Goal: Task Accomplishment & Management: Complete application form

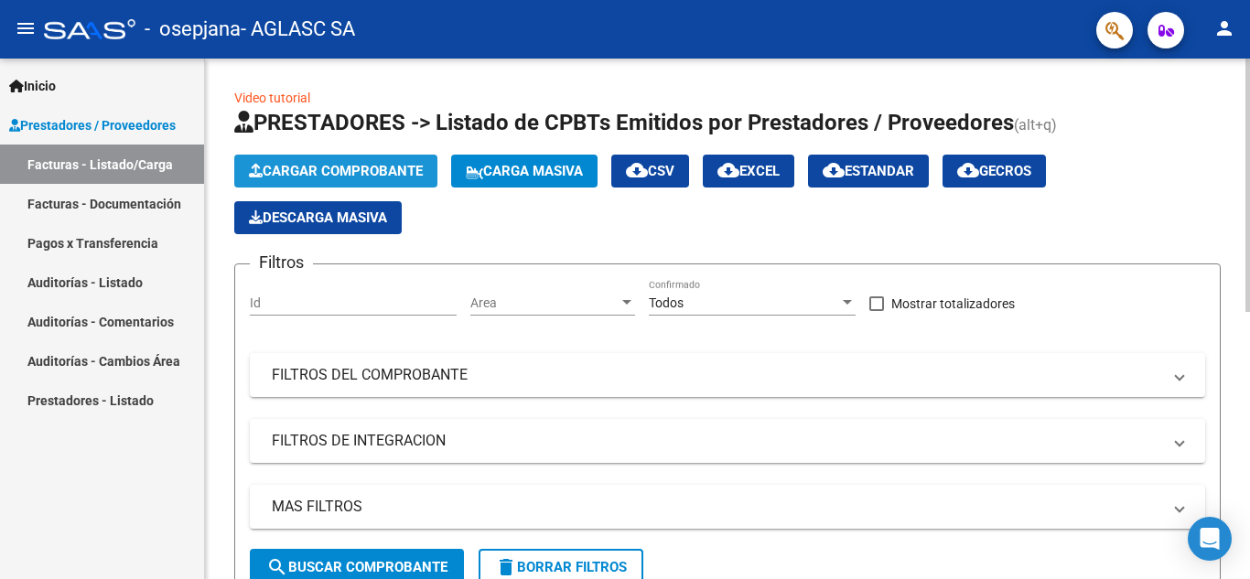
click at [379, 161] on button "Cargar Comprobante" at bounding box center [335, 171] width 203 height 33
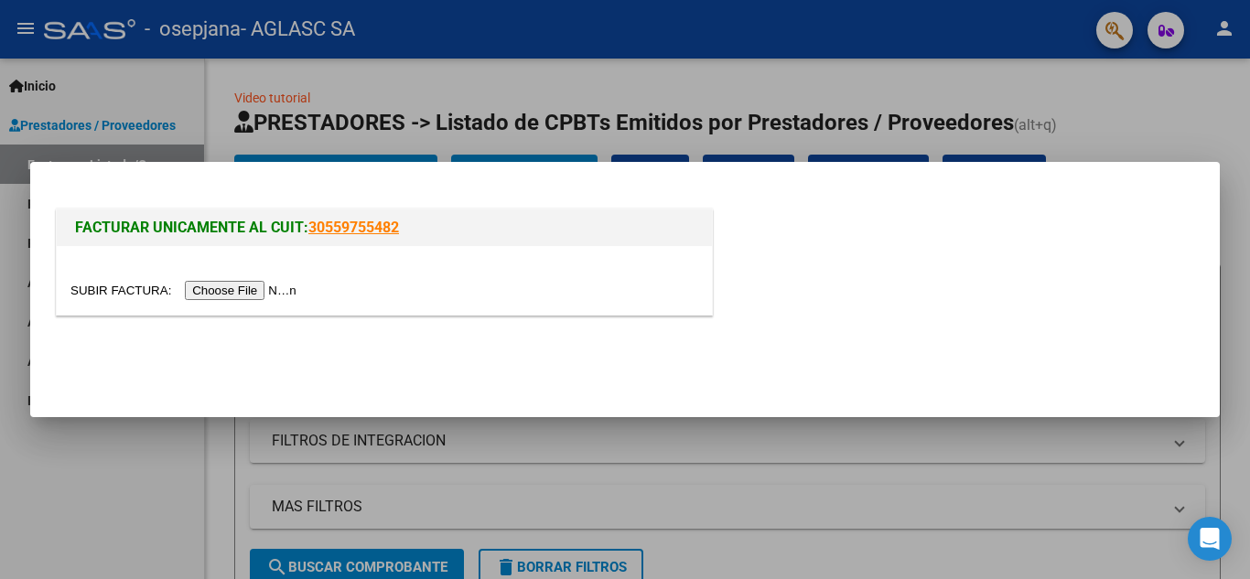
click at [253, 290] on input "file" at bounding box center [186, 290] width 232 height 19
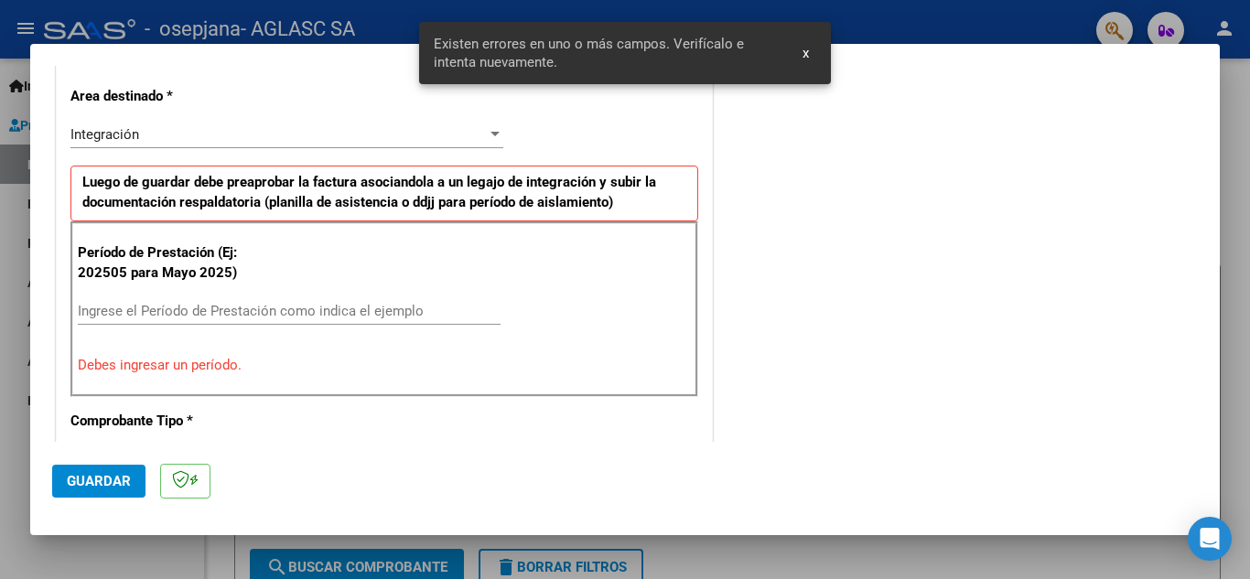
scroll to position [415, 0]
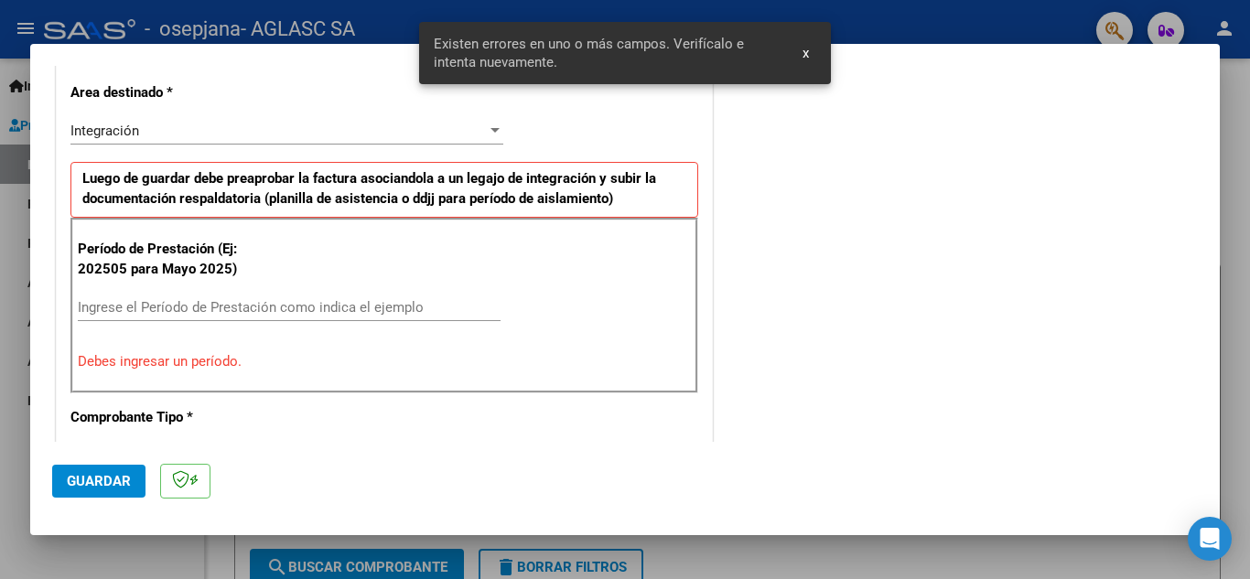
click at [313, 303] on input "Ingrese el Período de Prestación como indica el ejemplo" at bounding box center [289, 307] width 423 height 16
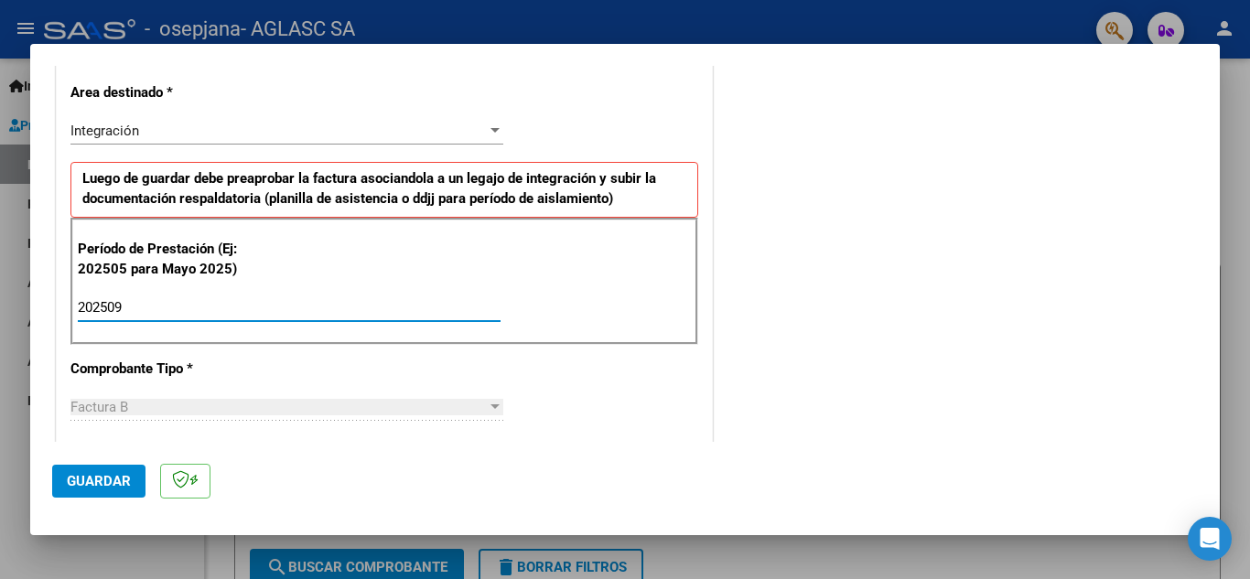
type input "202509"
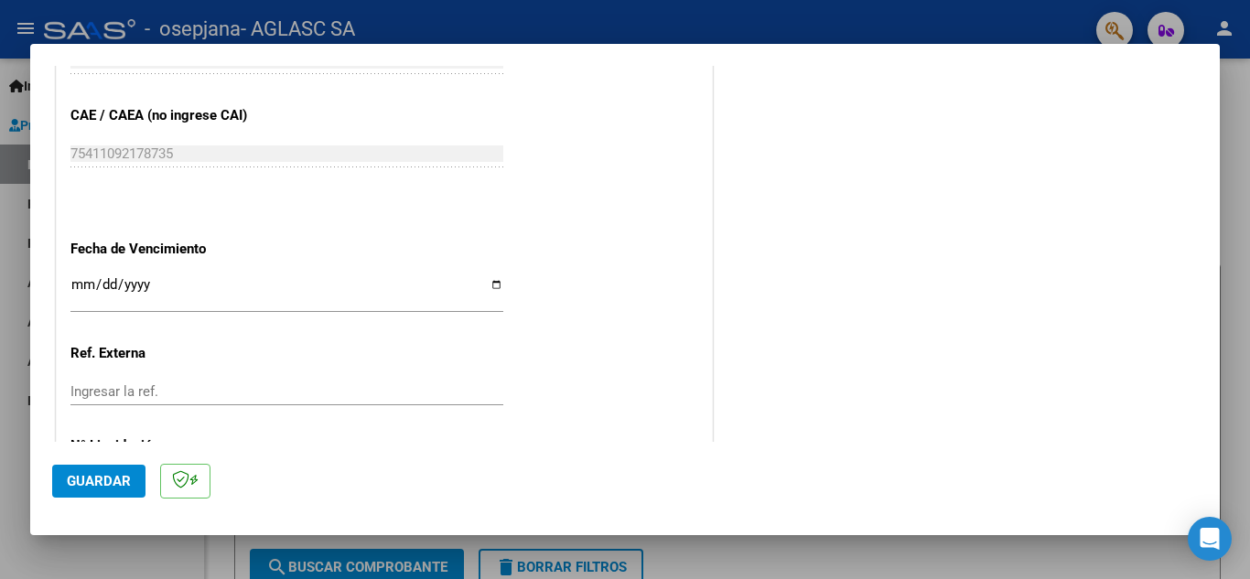
scroll to position [1131, 0]
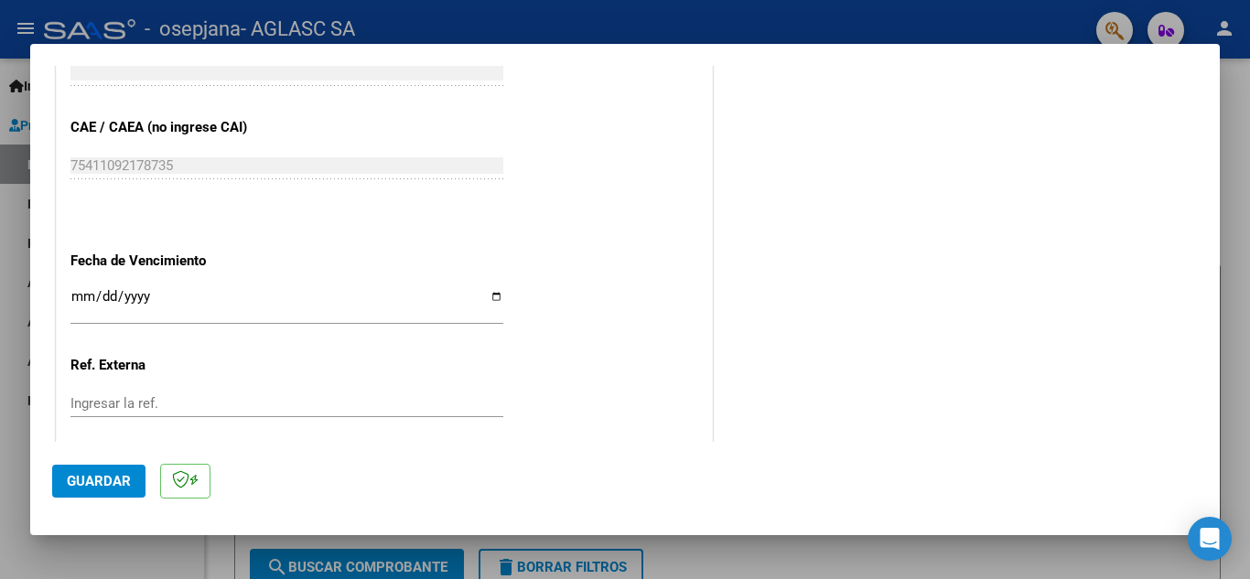
click at [498, 298] on input "Ingresar la fecha" at bounding box center [286, 303] width 433 height 29
type input "[DATE]"
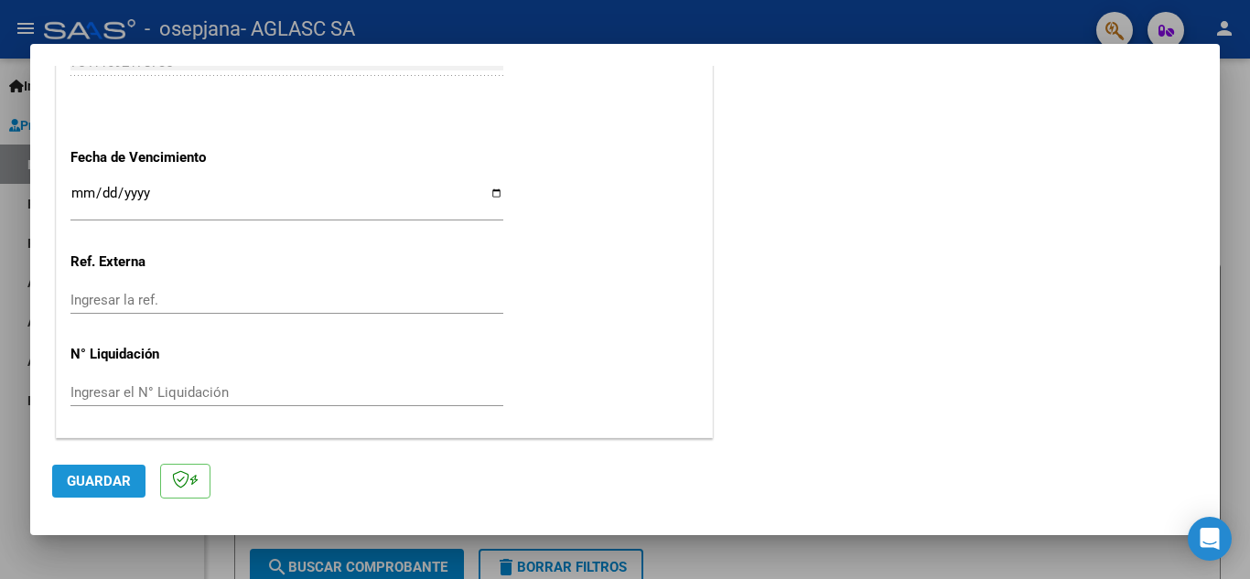
click at [105, 492] on button "Guardar" at bounding box center [98, 481] width 93 height 33
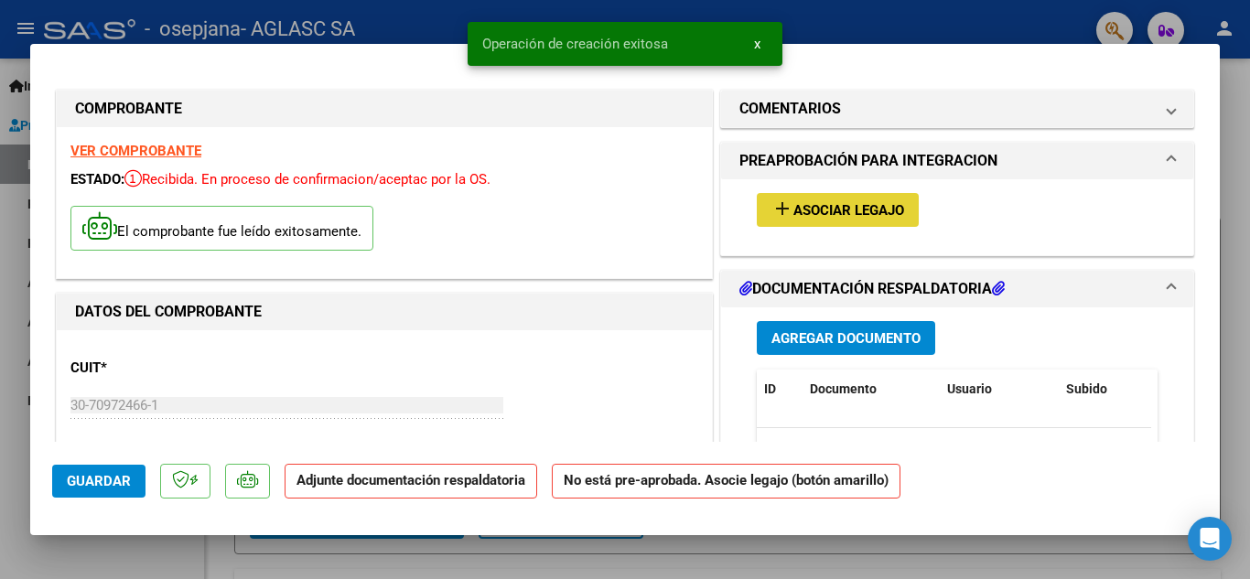
click at [823, 216] on span "Asociar Legajo" at bounding box center [849, 210] width 111 height 16
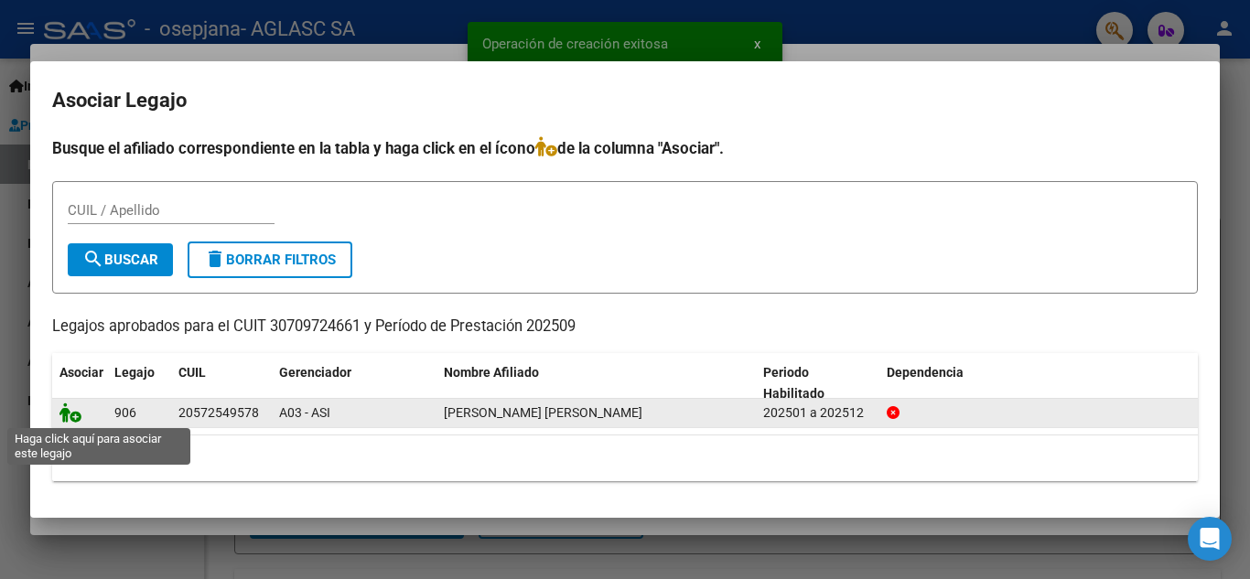
click at [70, 417] on icon at bounding box center [71, 413] width 22 height 20
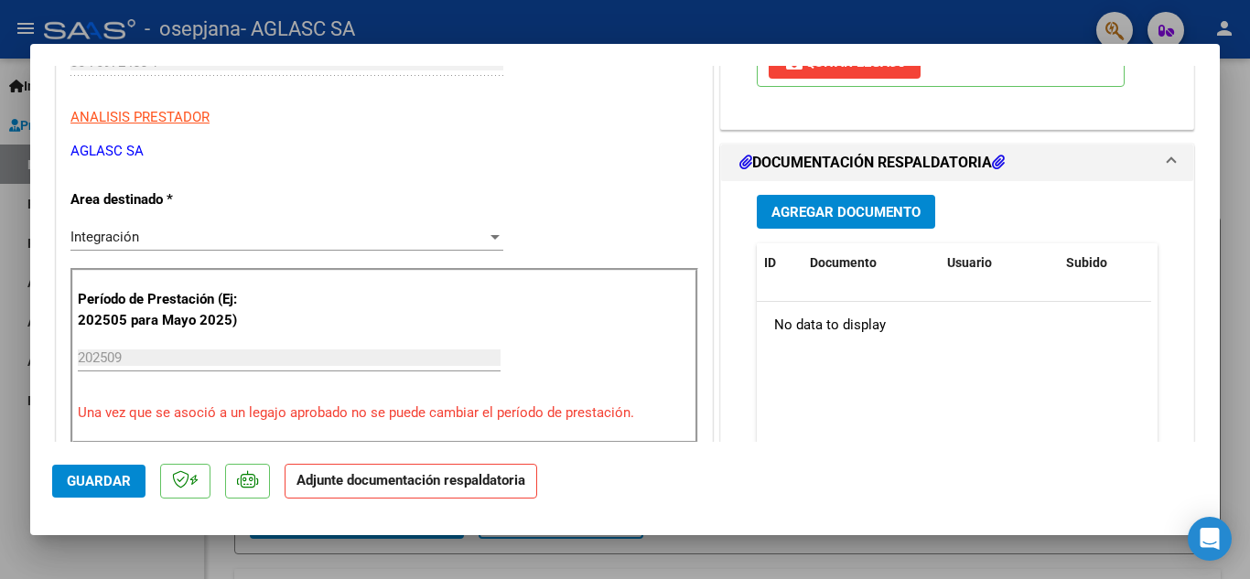
scroll to position [340, 0]
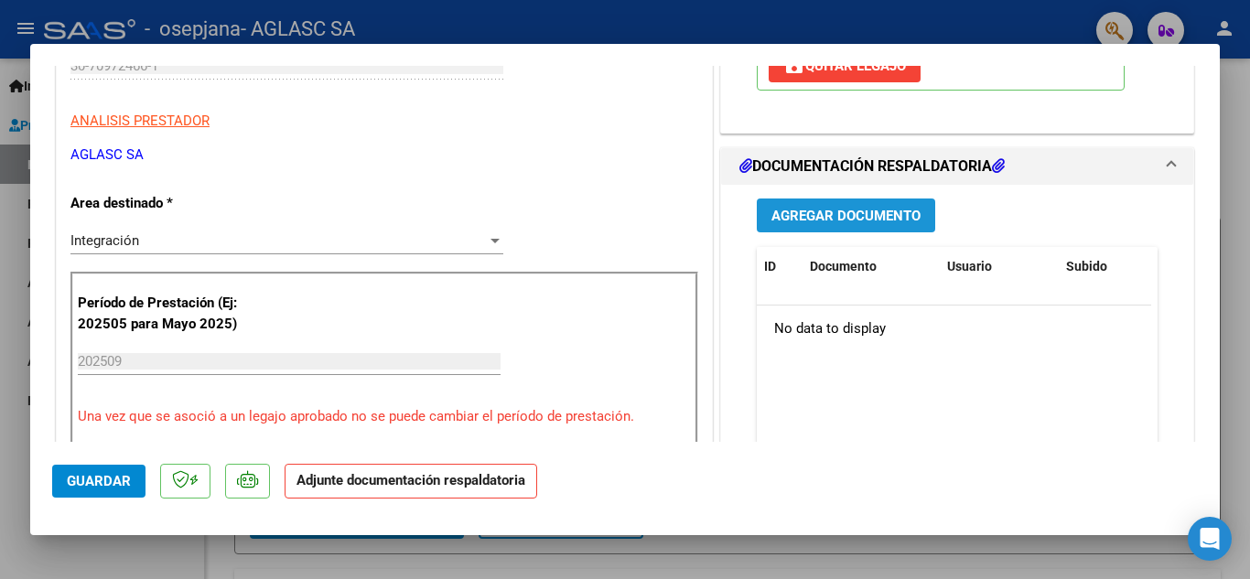
click at [831, 217] on span "Agregar Documento" at bounding box center [846, 216] width 149 height 16
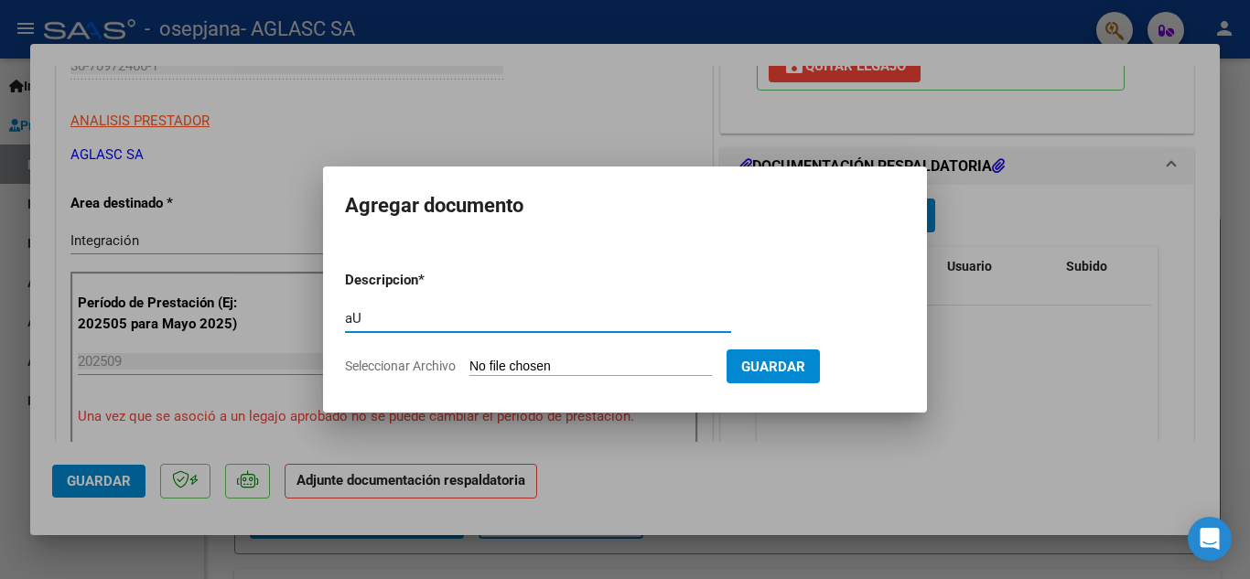
type input "a"
type input "Autorizacion"
click at [386, 364] on span "Seleccionar Archivo" at bounding box center [400, 366] width 111 height 15
click at [470, 364] on input "Seleccionar Archivo" at bounding box center [591, 367] width 243 height 17
type input "C:\fakepath\AUTORIZACION [PERSON_NAME] IE FEB [DATE].pdf"
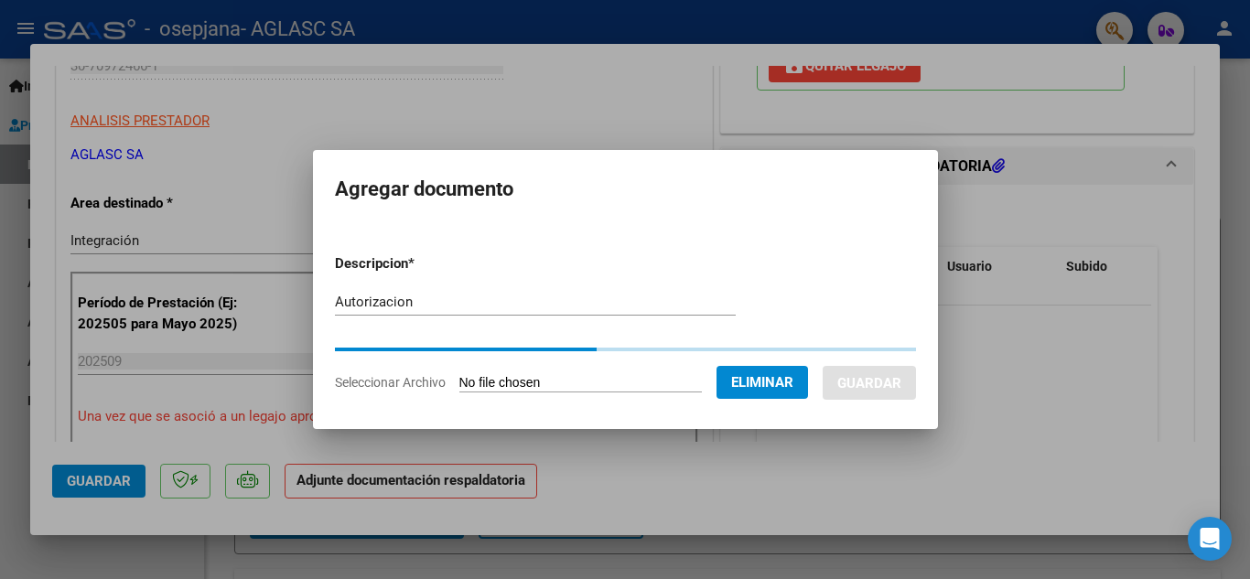
click at [335, 266] on p "Descripcion *" at bounding box center [422, 264] width 175 height 21
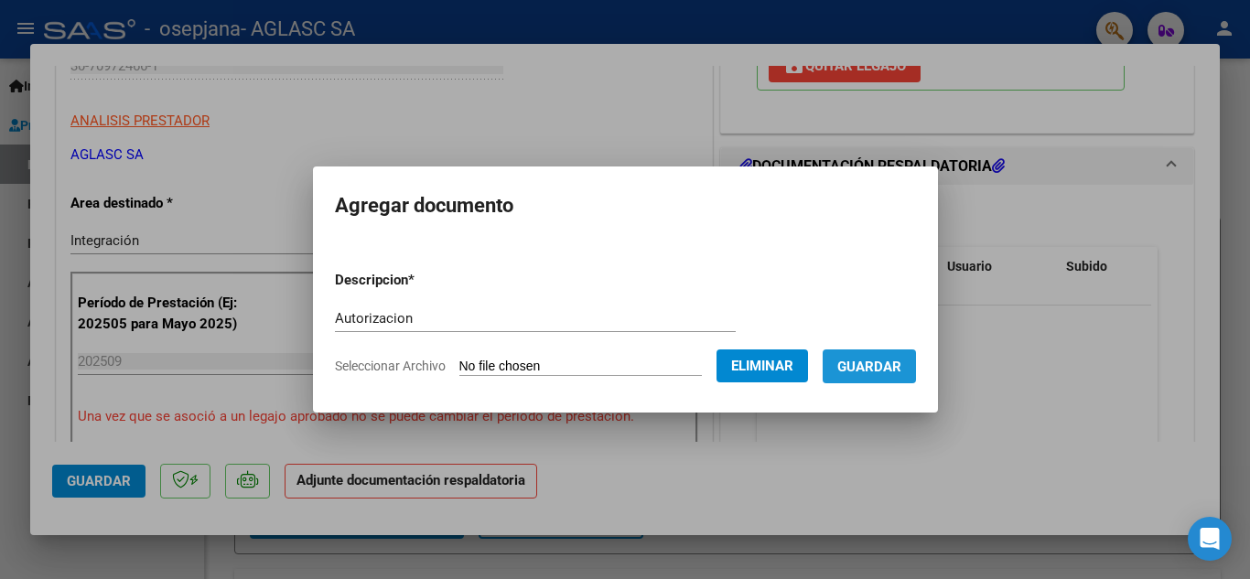
click at [893, 365] on span "Guardar" at bounding box center [870, 367] width 64 height 16
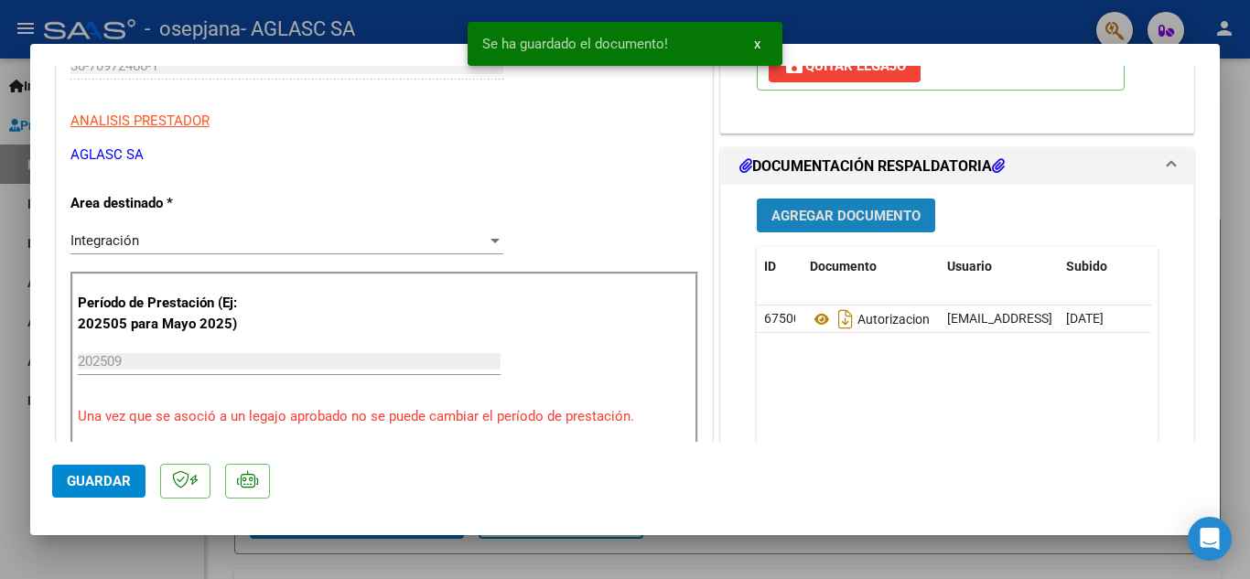
click at [871, 212] on span "Agregar Documento" at bounding box center [846, 216] width 149 height 16
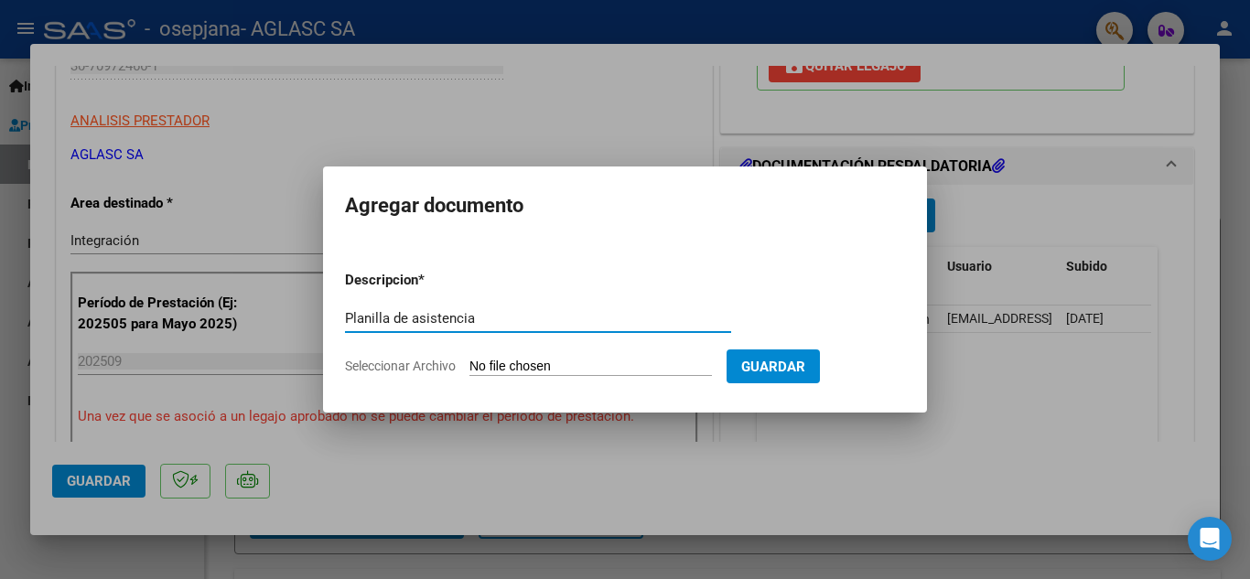
type input "Planilla de asistencia"
click at [398, 371] on span "Seleccionar Archivo" at bounding box center [400, 366] width 111 height 15
click at [470, 371] on input "Seleccionar Archivo" at bounding box center [591, 367] width 243 height 17
type input "C:\fakepath\PLANILLA [PERSON_NAME] IE [DATE].pdf"
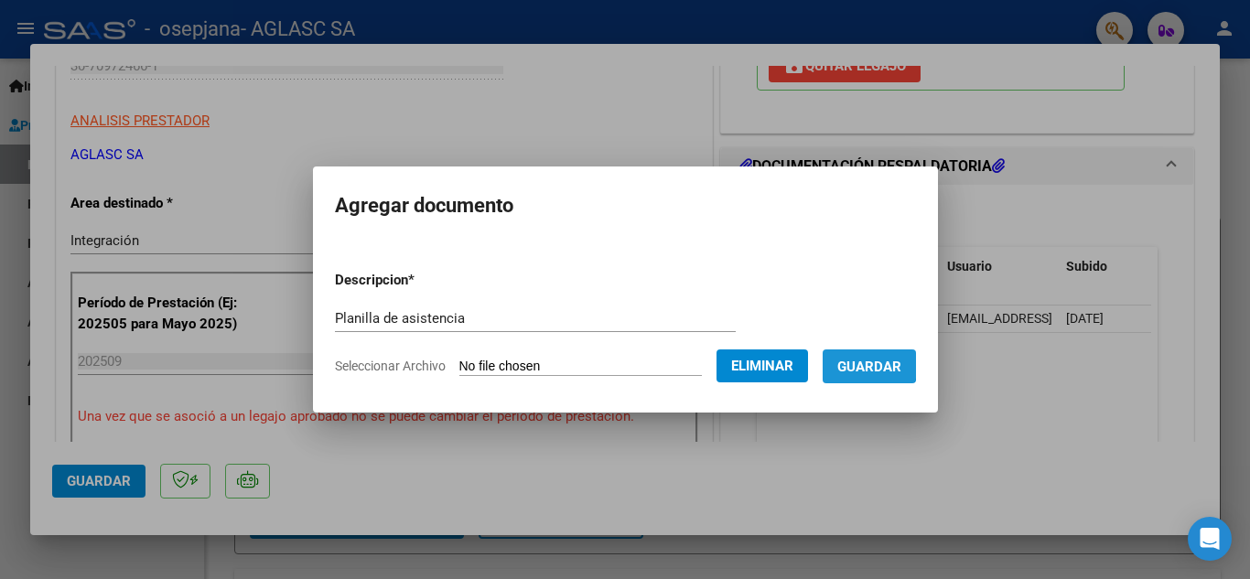
click at [878, 360] on span "Guardar" at bounding box center [870, 367] width 64 height 16
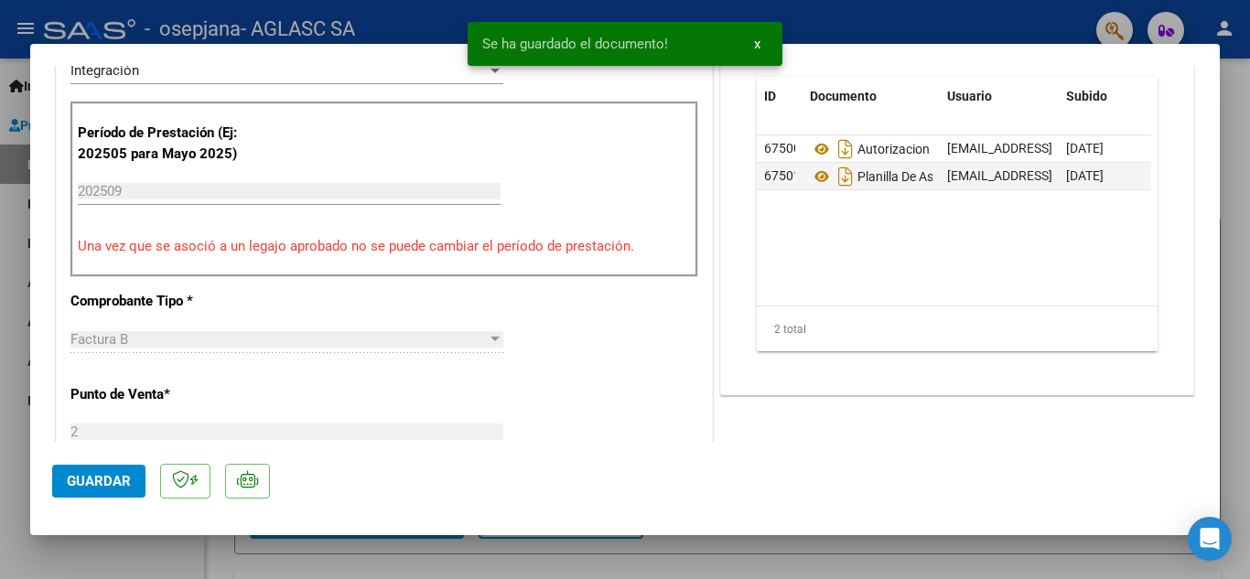
scroll to position [0, 0]
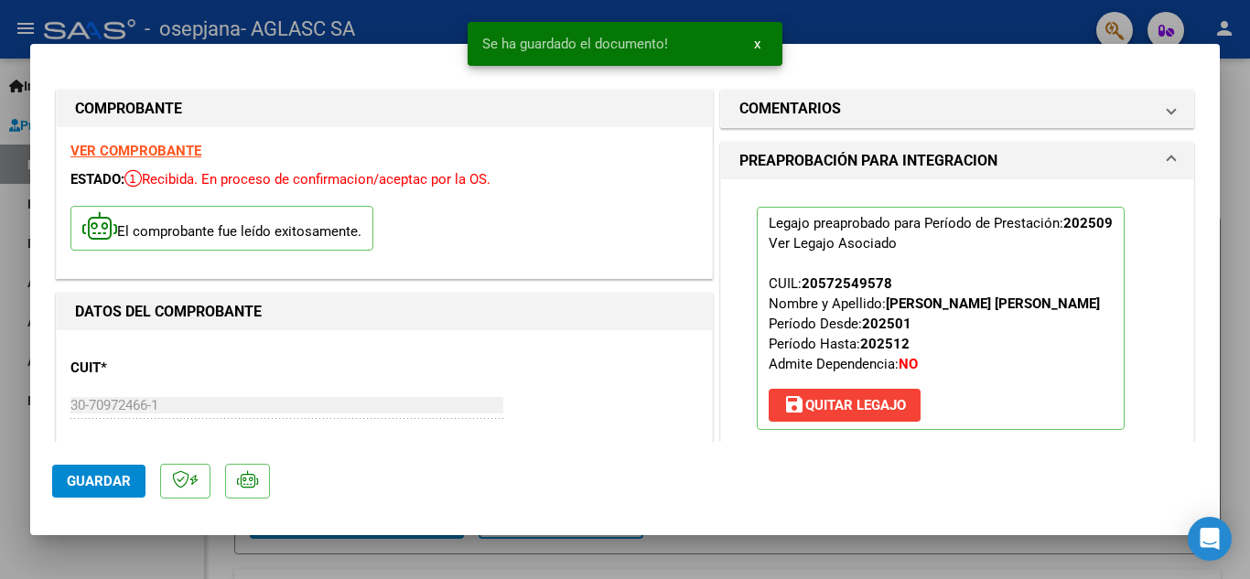
click at [113, 477] on span "Guardar" at bounding box center [99, 481] width 64 height 16
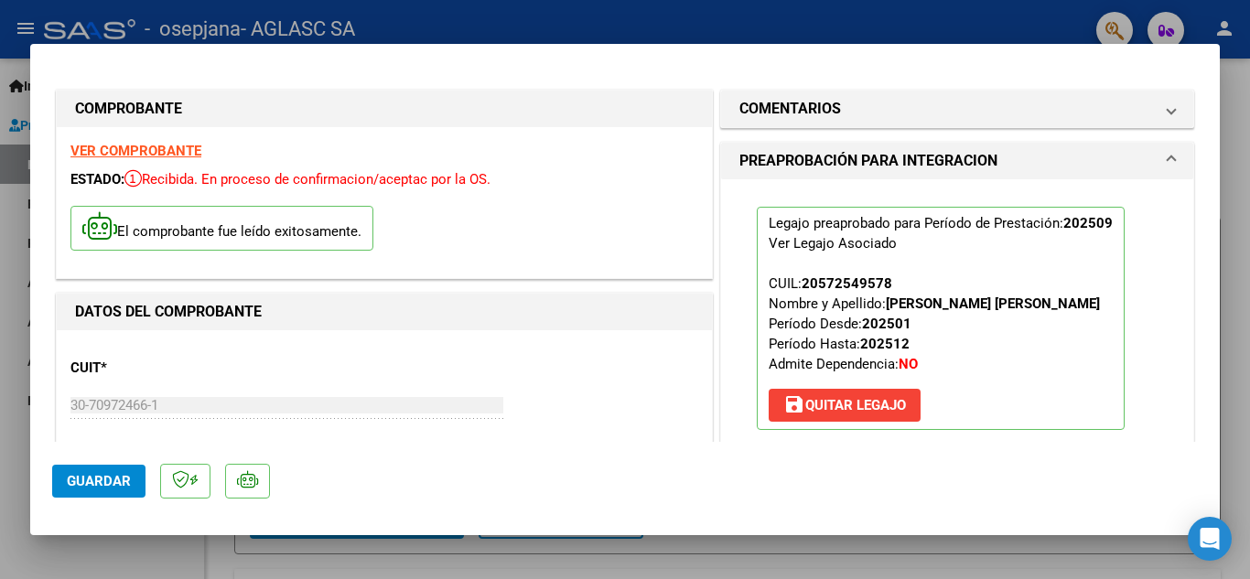
click at [113, 477] on span "Guardar" at bounding box center [99, 481] width 64 height 16
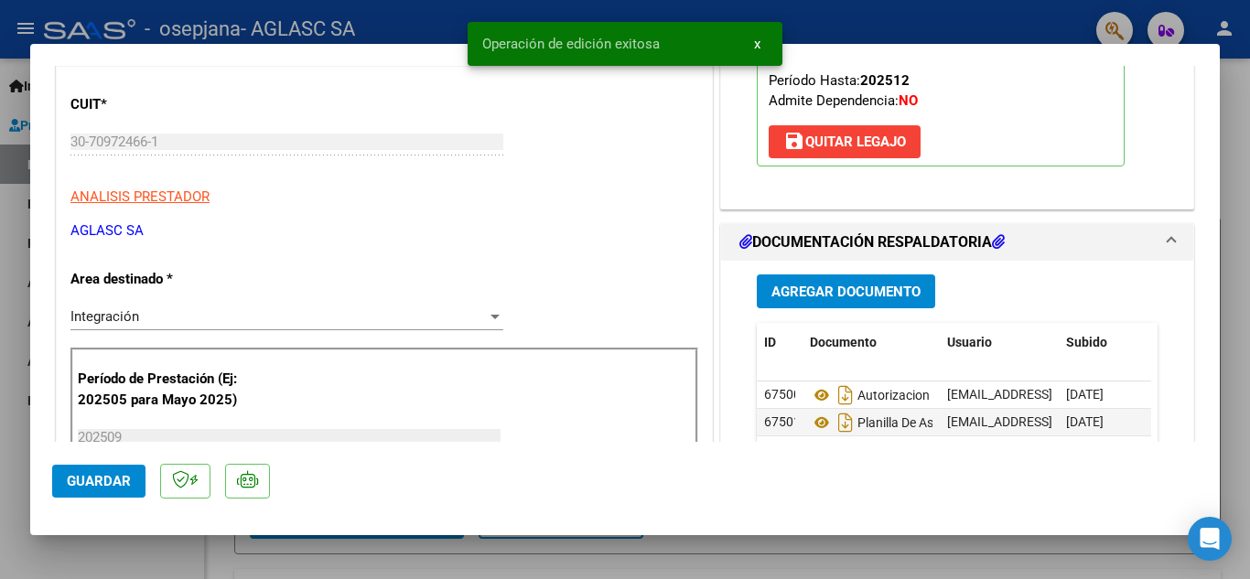
scroll to position [265, 0]
click at [530, 558] on div at bounding box center [625, 289] width 1250 height 579
type input "$ 0,00"
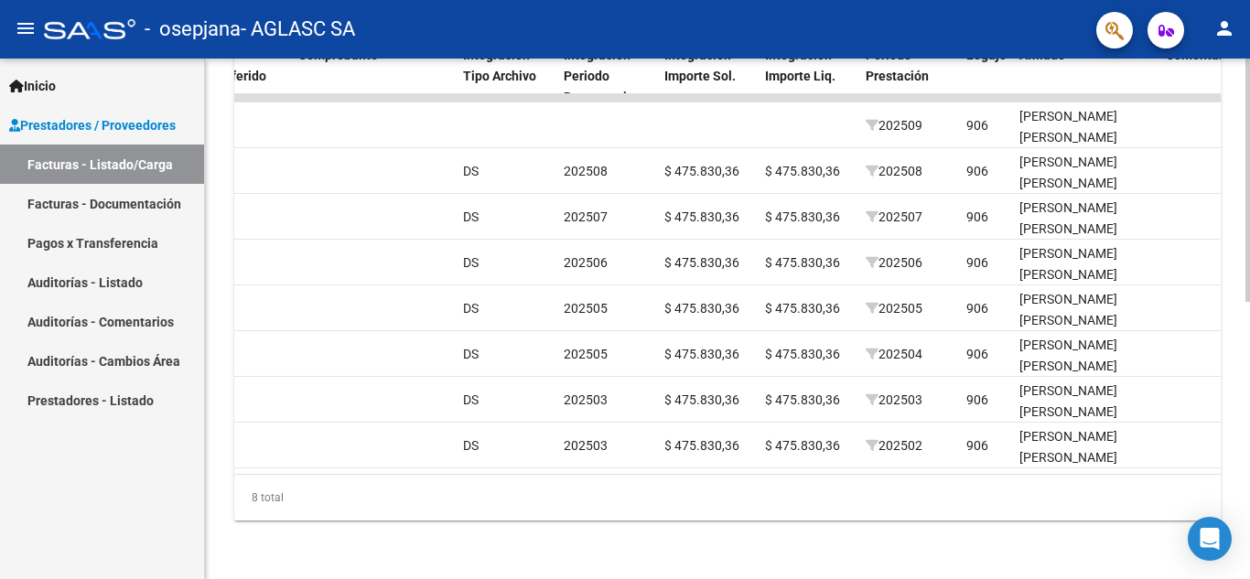
scroll to position [0, 0]
